Goal: Task Accomplishment & Management: Manage account settings

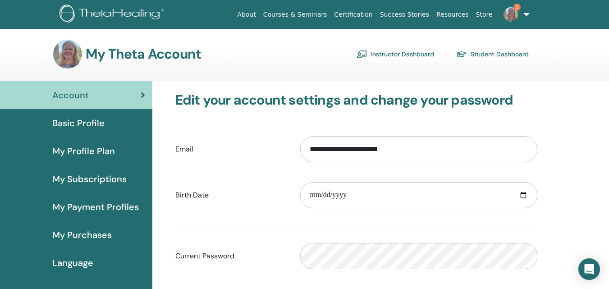
click at [386, 55] on link "Instructor Dashboard" at bounding box center [394, 54] width 77 height 14
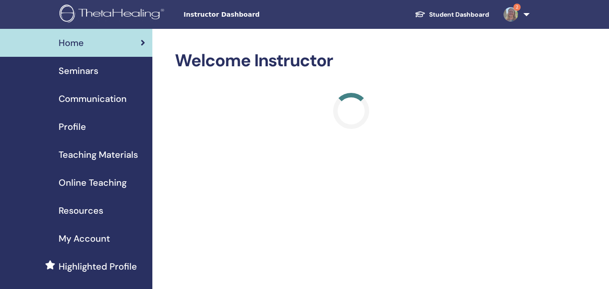
click at [82, 70] on span "Seminars" at bounding box center [79, 71] width 40 height 14
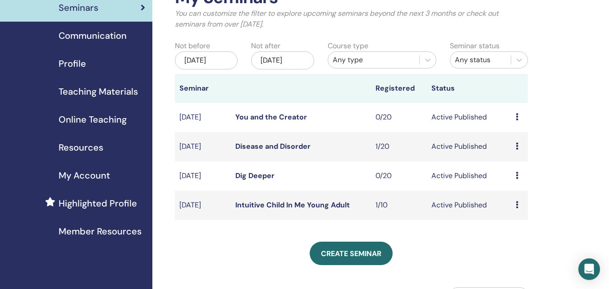
scroll to position [72, 0]
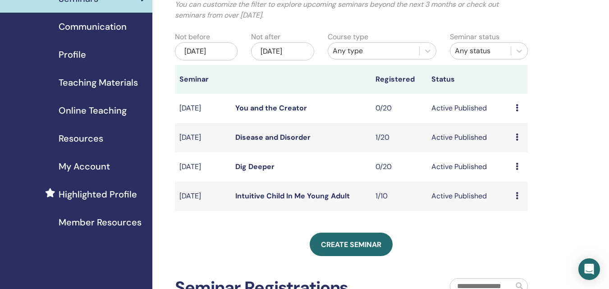
click at [305, 49] on div "Dec/16, 2025" at bounding box center [282, 51] width 63 height 18
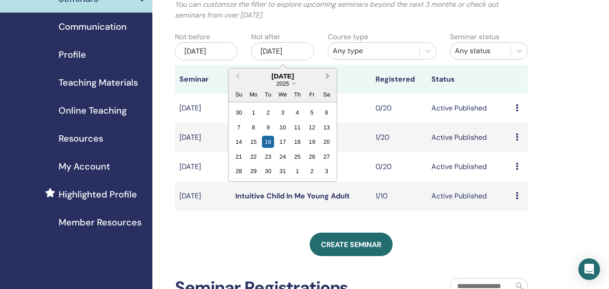
click at [330, 77] on button "Next Month" at bounding box center [328, 76] width 14 height 14
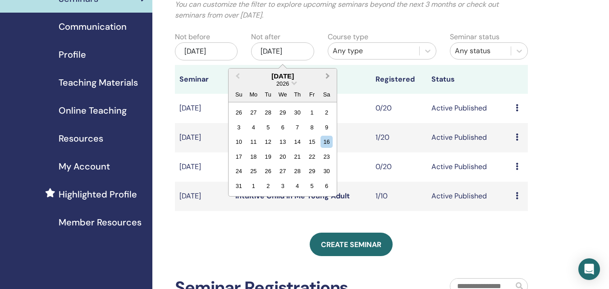
click at [330, 77] on button "Next Month" at bounding box center [328, 76] width 14 height 14
click at [310, 170] on div "31" at bounding box center [312, 171] width 12 height 12
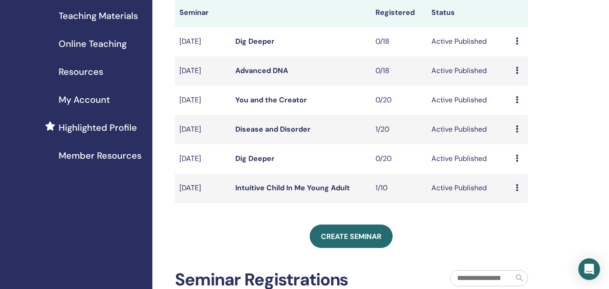
scroll to position [144, 0]
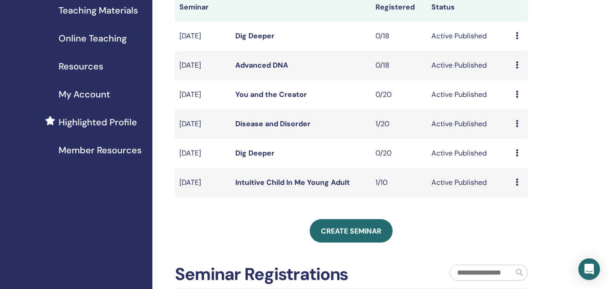
click at [518, 153] on icon at bounding box center [516, 152] width 3 height 7
click at [512, 170] on link "Edit" at bounding box center [508, 173] width 13 height 9
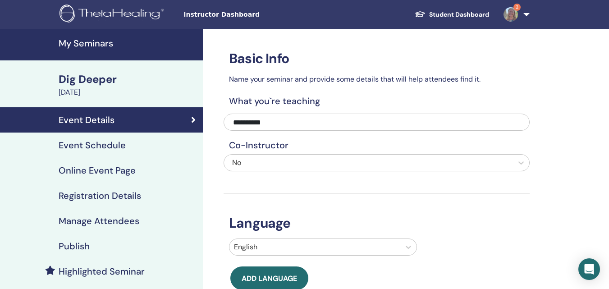
click at [90, 143] on h4 "Event Schedule" at bounding box center [92, 145] width 67 height 11
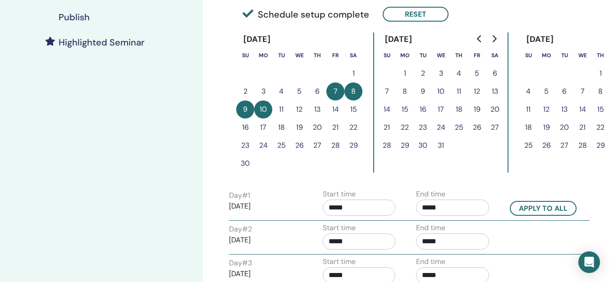
scroll to position [234, 0]
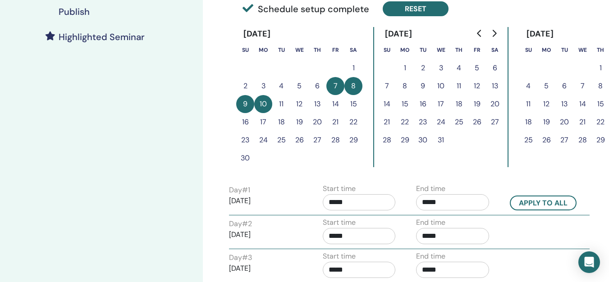
click at [403, 9] on button "Reset" at bounding box center [415, 8] width 66 height 15
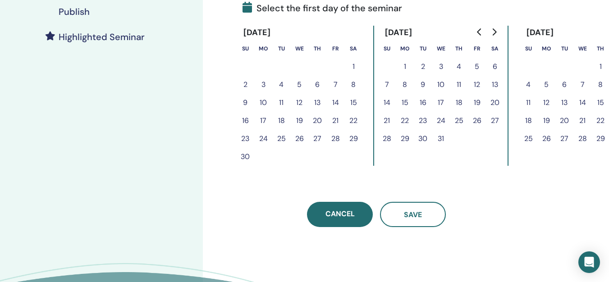
click at [264, 120] on button "17" at bounding box center [263, 121] width 18 height 18
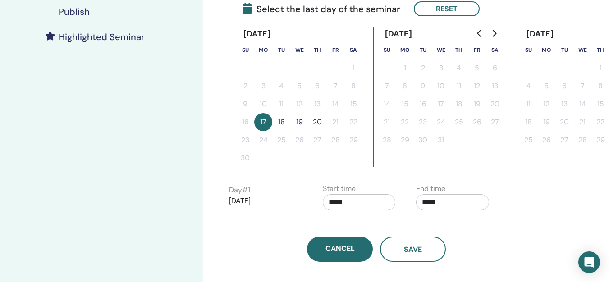
click at [297, 121] on button "19" at bounding box center [299, 122] width 18 height 18
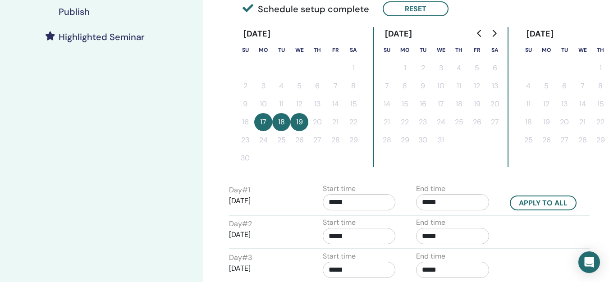
click at [445, 195] on input "*****" at bounding box center [452, 202] width 73 height 16
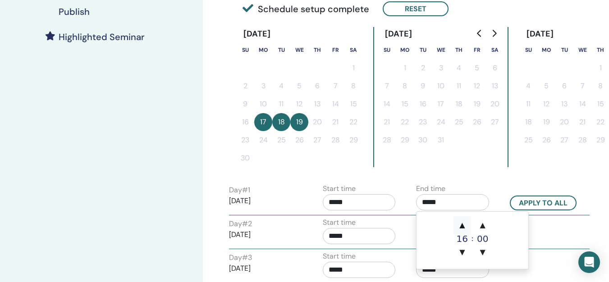
click at [463, 228] on span "▲" at bounding box center [462, 225] width 18 height 18
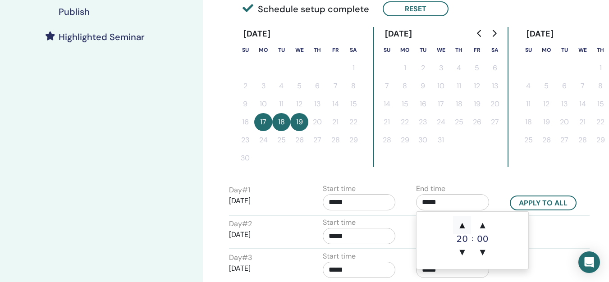
click at [463, 228] on span "▲" at bounding box center [462, 225] width 18 height 18
type input "*****"
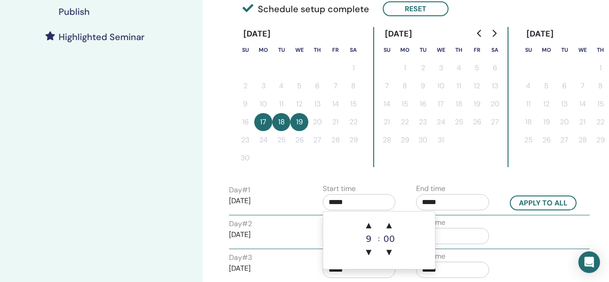
click at [354, 202] on input "*****" at bounding box center [359, 202] width 73 height 16
click at [368, 224] on span "▲" at bounding box center [369, 225] width 18 height 18
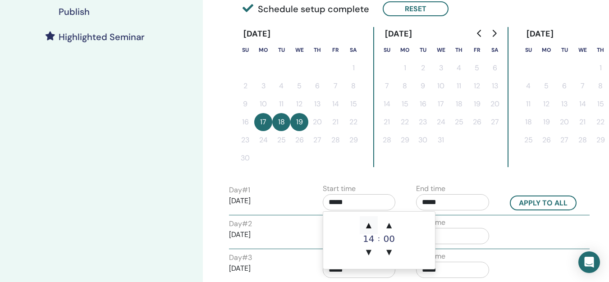
click at [368, 224] on span "▲" at bounding box center [369, 225] width 18 height 18
type input "*****"
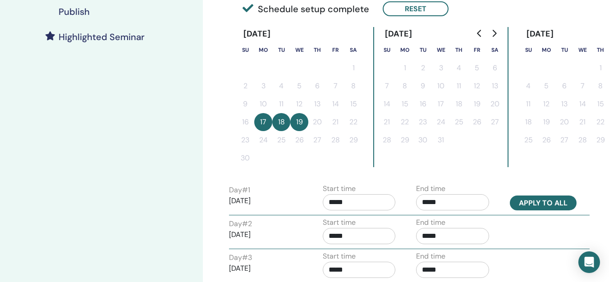
click at [560, 201] on button "Apply to all" at bounding box center [543, 203] width 67 height 15
type input "*****"
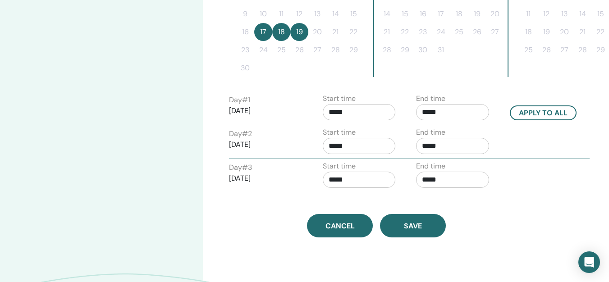
scroll to position [360, 0]
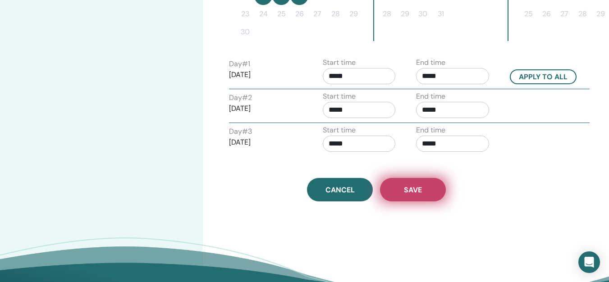
click at [415, 192] on span "Save" at bounding box center [413, 189] width 18 height 9
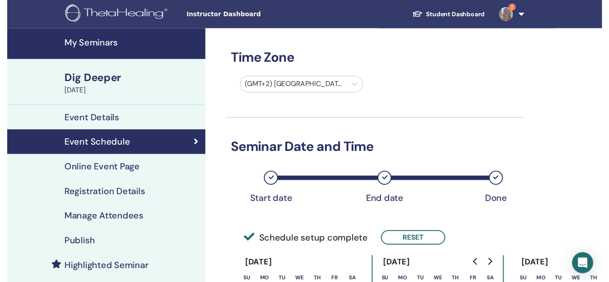
scroll to position [360, 0]
